Goal: Navigation & Orientation: Find specific page/section

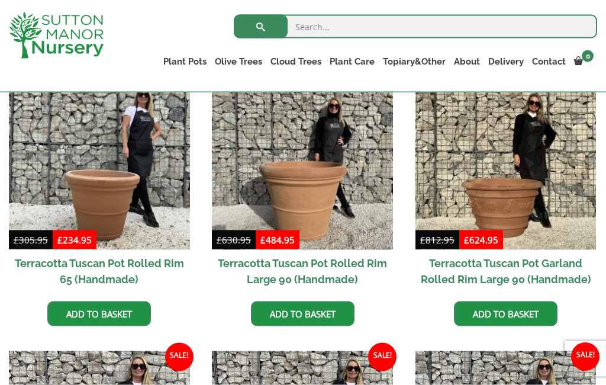
scroll to position [564, 0]
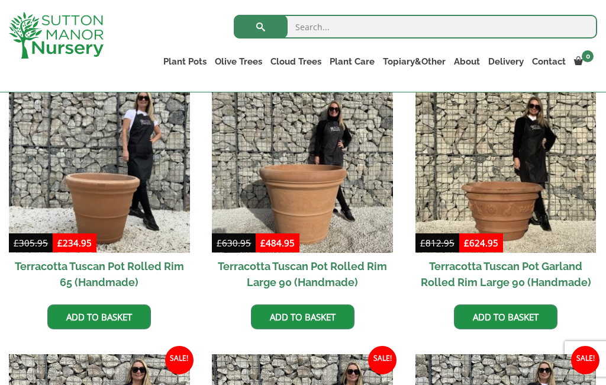
click at [0, 0] on link "Ilex Crenata" at bounding box center [0, 0] width 0 height 0
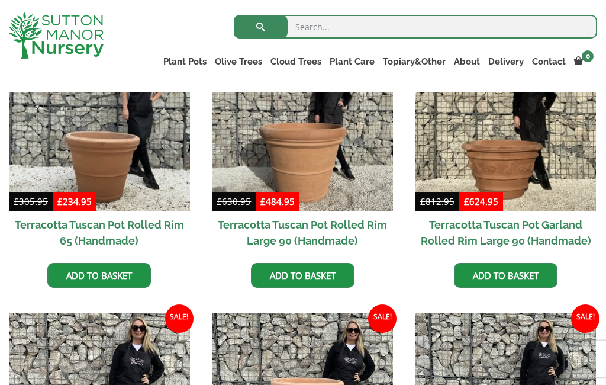
click at [0, 0] on link "Red Robins" at bounding box center [0, 0] width 0 height 0
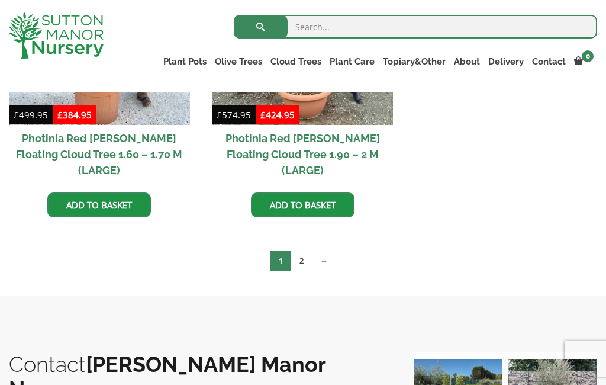
scroll to position [668, 0]
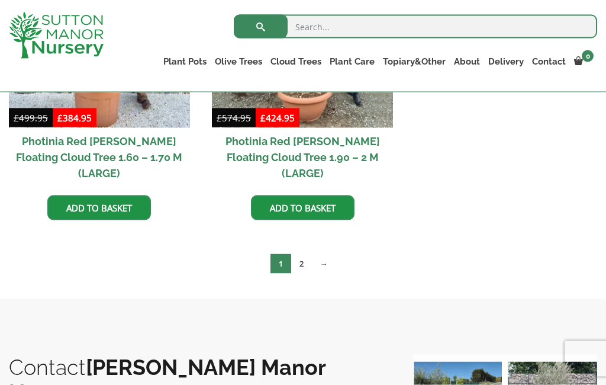
click at [324, 254] on link "→" at bounding box center [324, 264] width 24 height 20
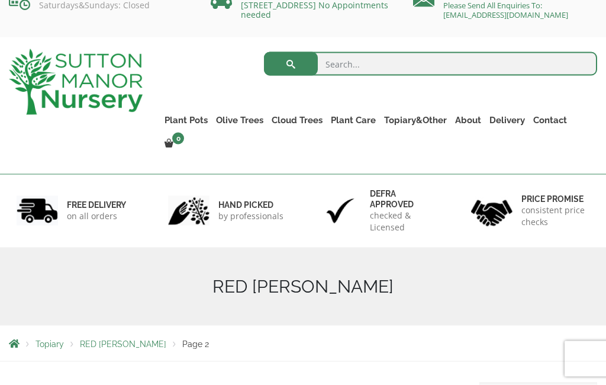
scroll to position [22, 0]
click at [0, 0] on link "Ligustrums" at bounding box center [0, 0] width 0 height 0
